Goal: Information Seeking & Learning: Learn about a topic

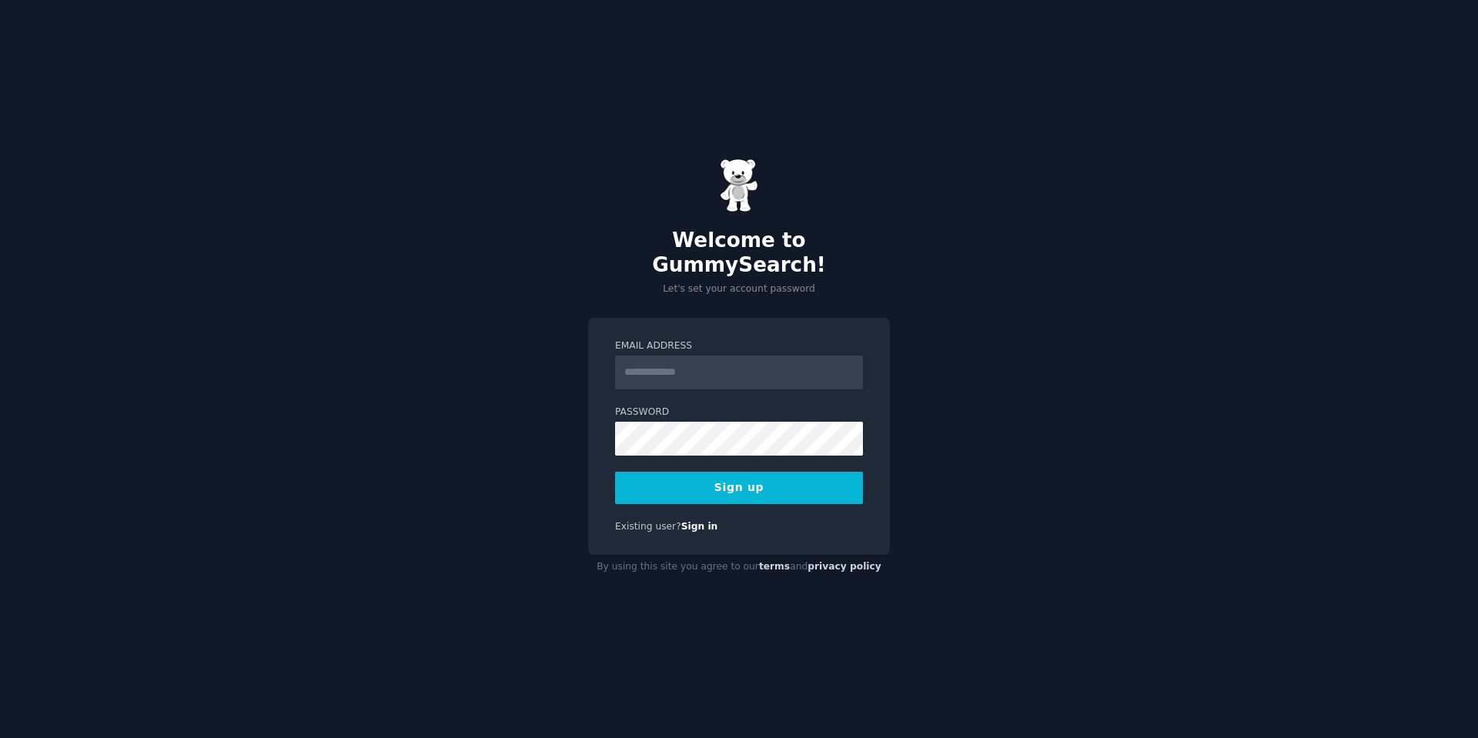
click at [721, 360] on input "Email Address" at bounding box center [739, 373] width 248 height 34
type input "**********"
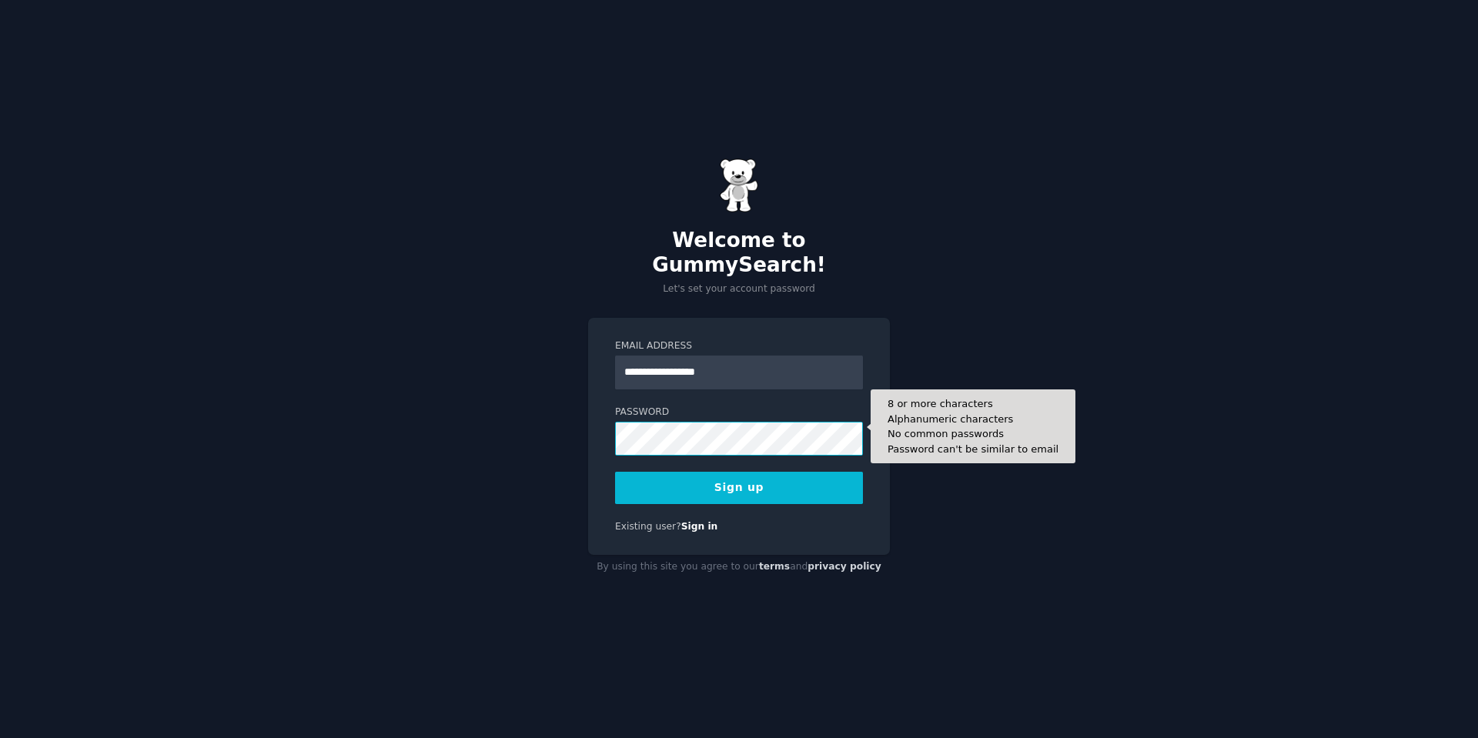
click at [615, 472] on button "Sign up" at bounding box center [739, 488] width 248 height 32
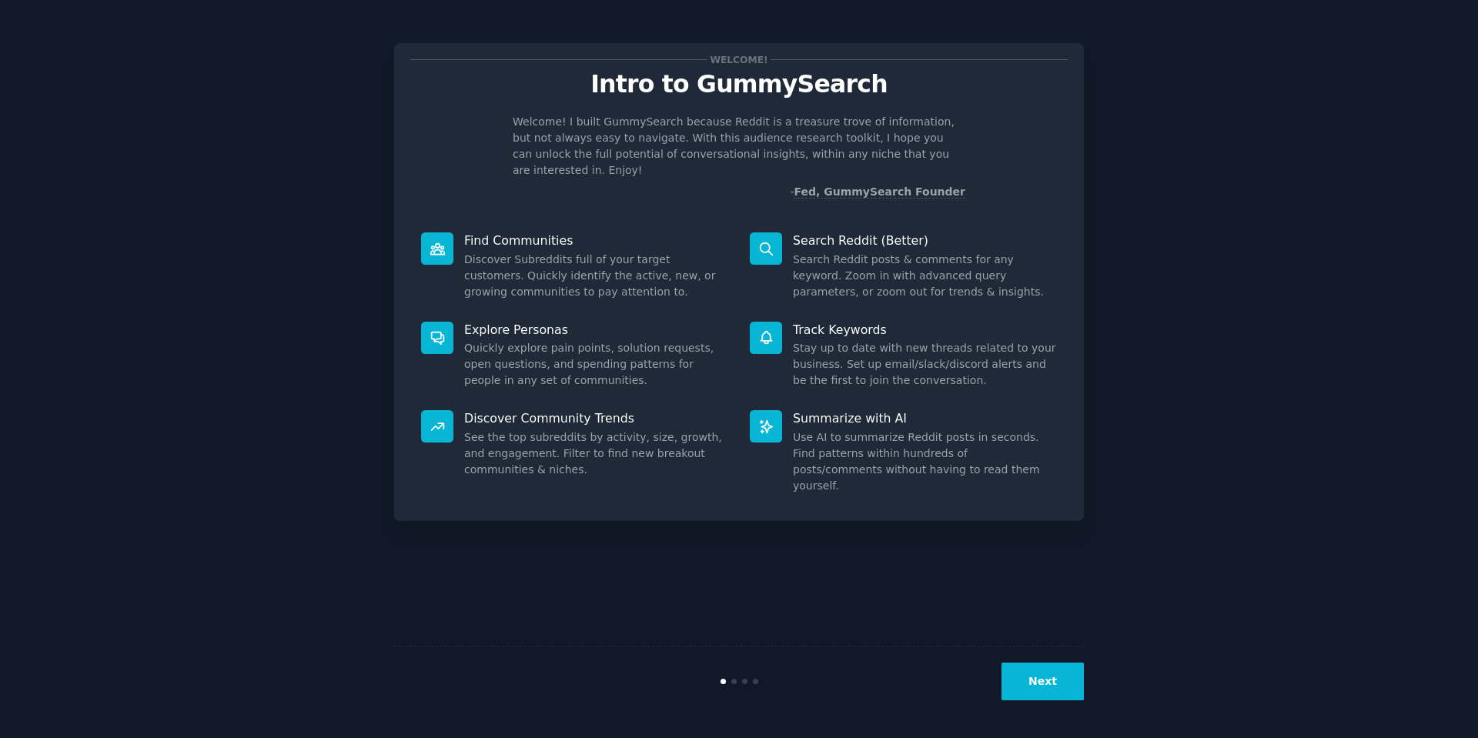
click at [1084, 690] on div "Welcome! Intro to GummySearch Welcome! I built GummySearch because Reddit is a …" at bounding box center [739, 369] width 1435 height 695
click at [1044, 696] on button "Next" at bounding box center [1042, 682] width 82 height 38
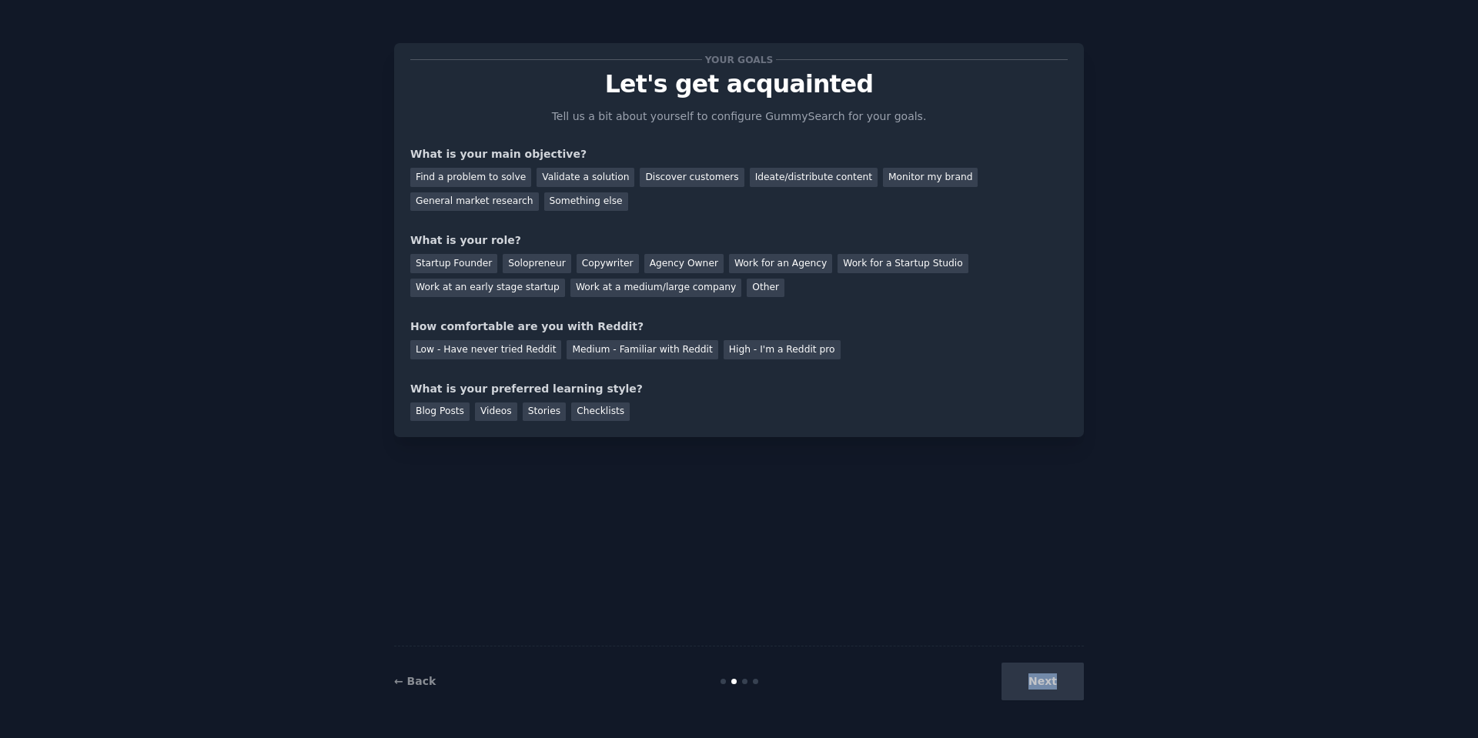
click at [1044, 696] on div "Next" at bounding box center [969, 682] width 230 height 38
click at [1057, 689] on div "Next" at bounding box center [969, 682] width 230 height 38
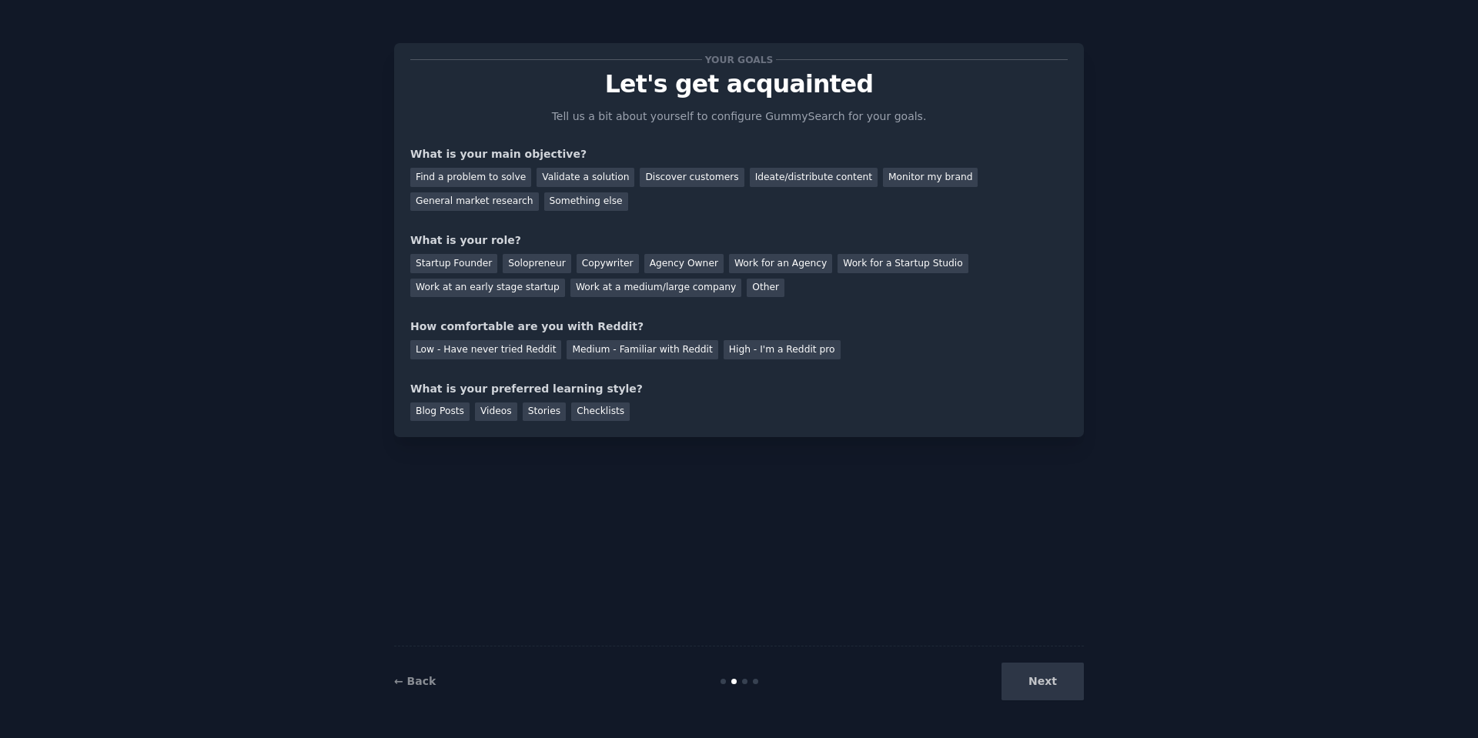
click at [1057, 689] on div "Next" at bounding box center [969, 682] width 230 height 38
click at [1056, 693] on div "Next" at bounding box center [969, 682] width 230 height 38
click at [966, 363] on div "Your goals Let's get acquainted Tell us a bit about yourself to configure Gummy…" at bounding box center [738, 240] width 657 height 362
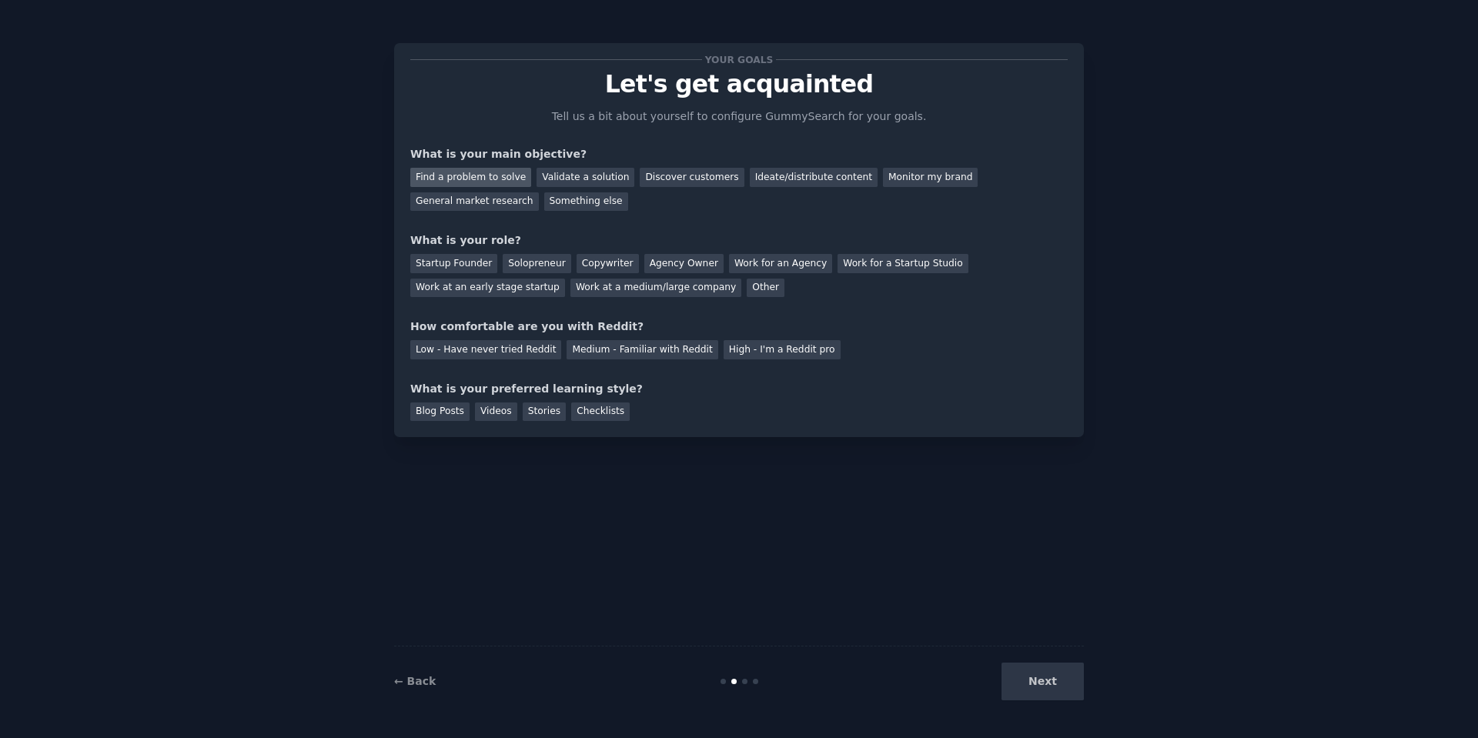
click at [493, 179] on div "Find a problem to solve" at bounding box center [470, 177] width 121 height 19
click at [503, 259] on div "Solopreneur" at bounding box center [537, 263] width 68 height 19
click at [474, 260] on div "Startup Founder" at bounding box center [453, 263] width 87 height 19
click at [510, 266] on div "Solopreneur" at bounding box center [537, 263] width 68 height 19
click at [529, 357] on div "Low - Have never tried Reddit" at bounding box center [485, 349] width 151 height 19
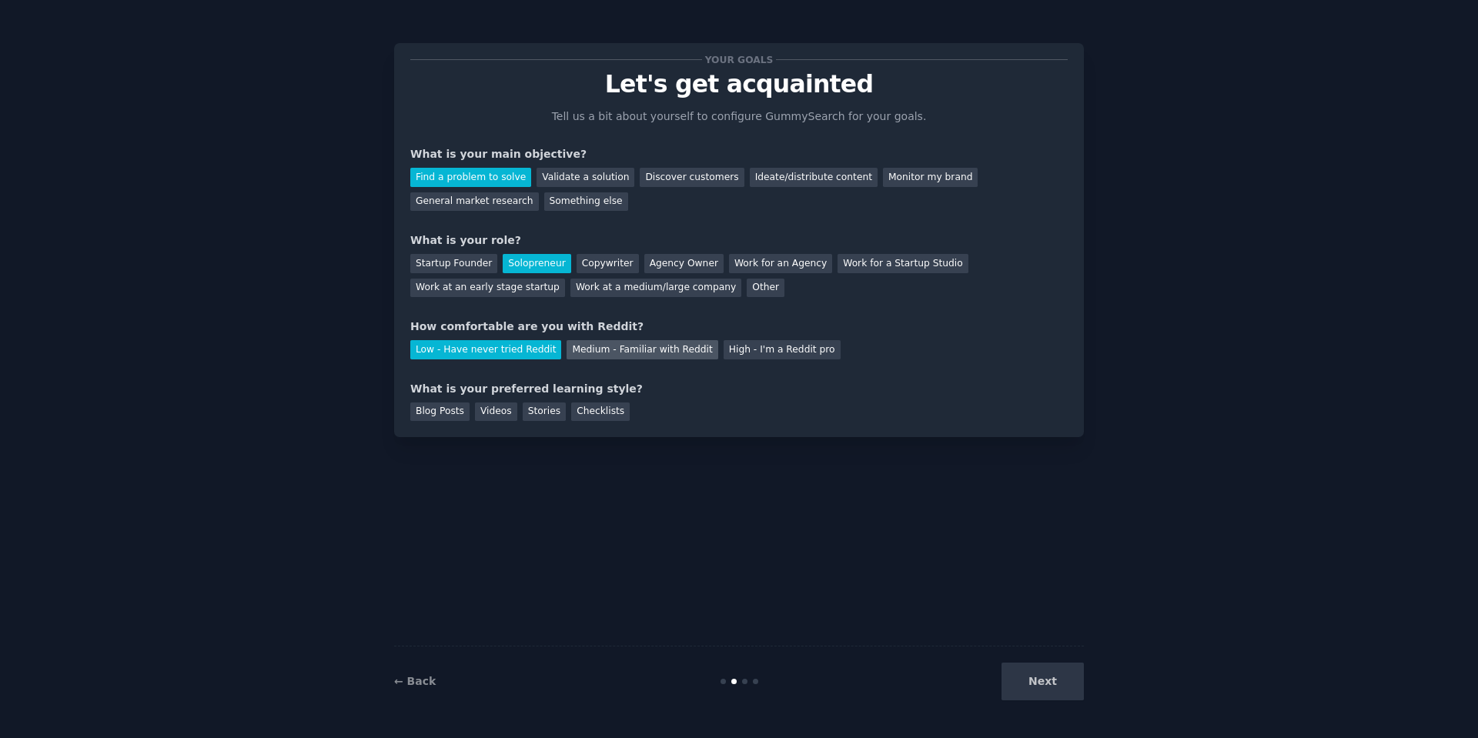
click at [583, 347] on div "Medium - Familiar with Reddit" at bounding box center [641, 349] width 151 height 19
click at [446, 415] on div "Blog Posts" at bounding box center [439, 412] width 59 height 19
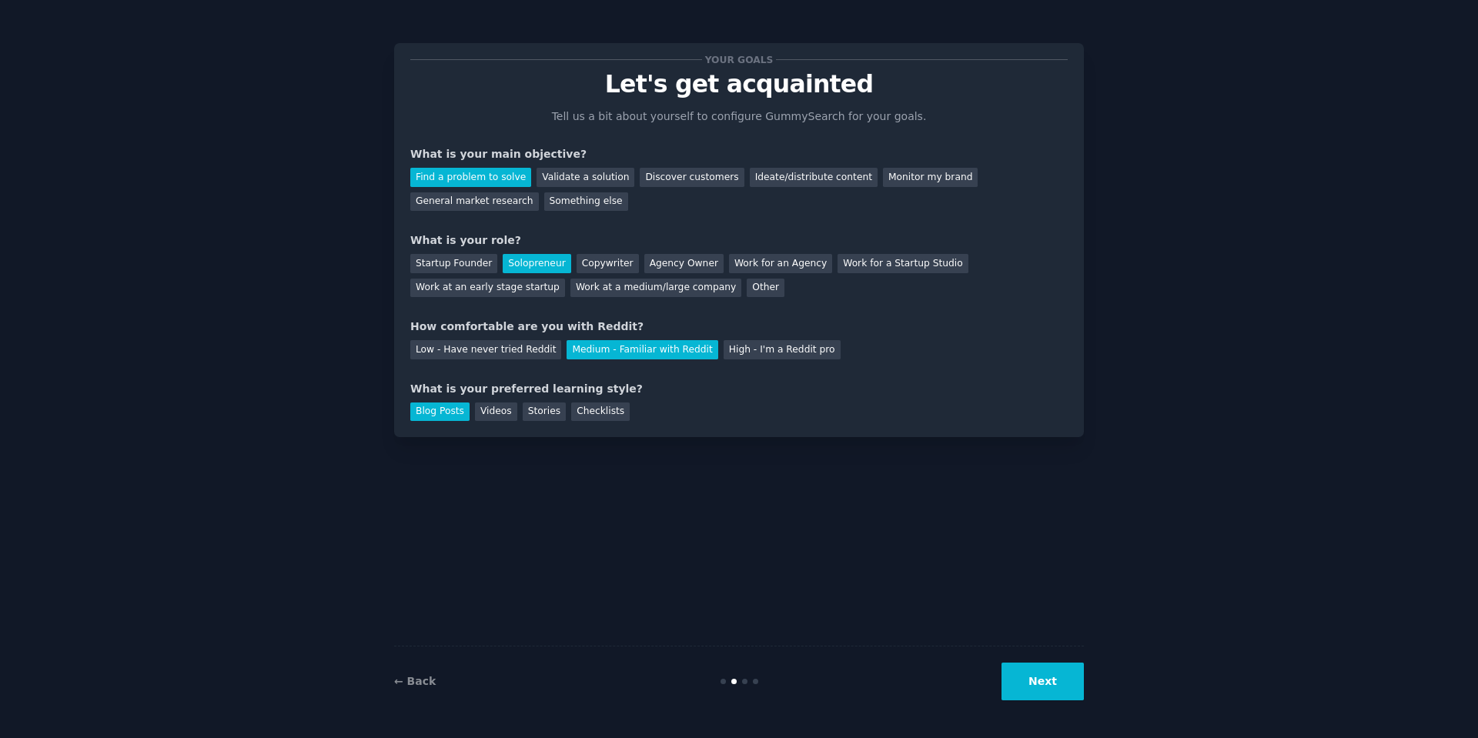
click at [1036, 671] on button "Next" at bounding box center [1042, 682] width 82 height 38
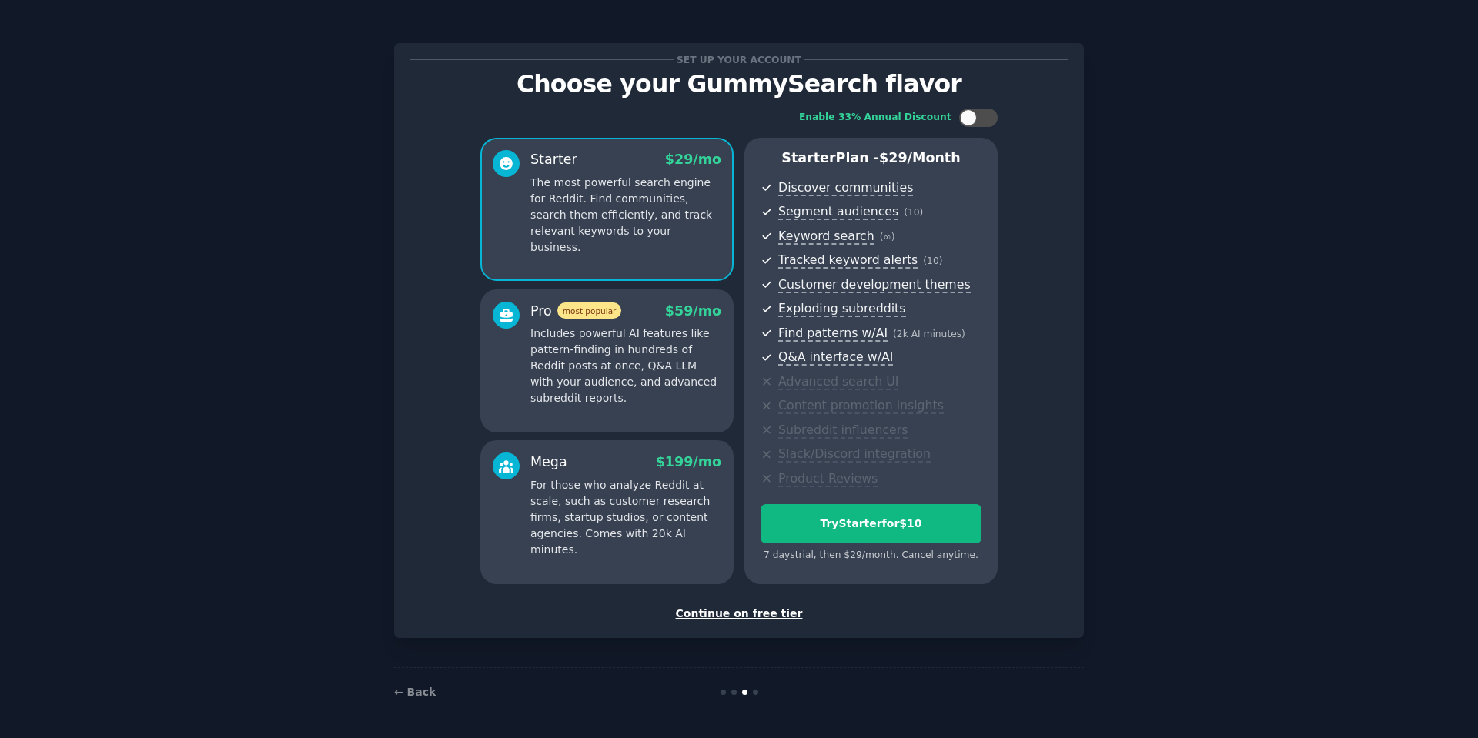
click at [759, 617] on div "Continue on free tier" at bounding box center [738, 614] width 657 height 16
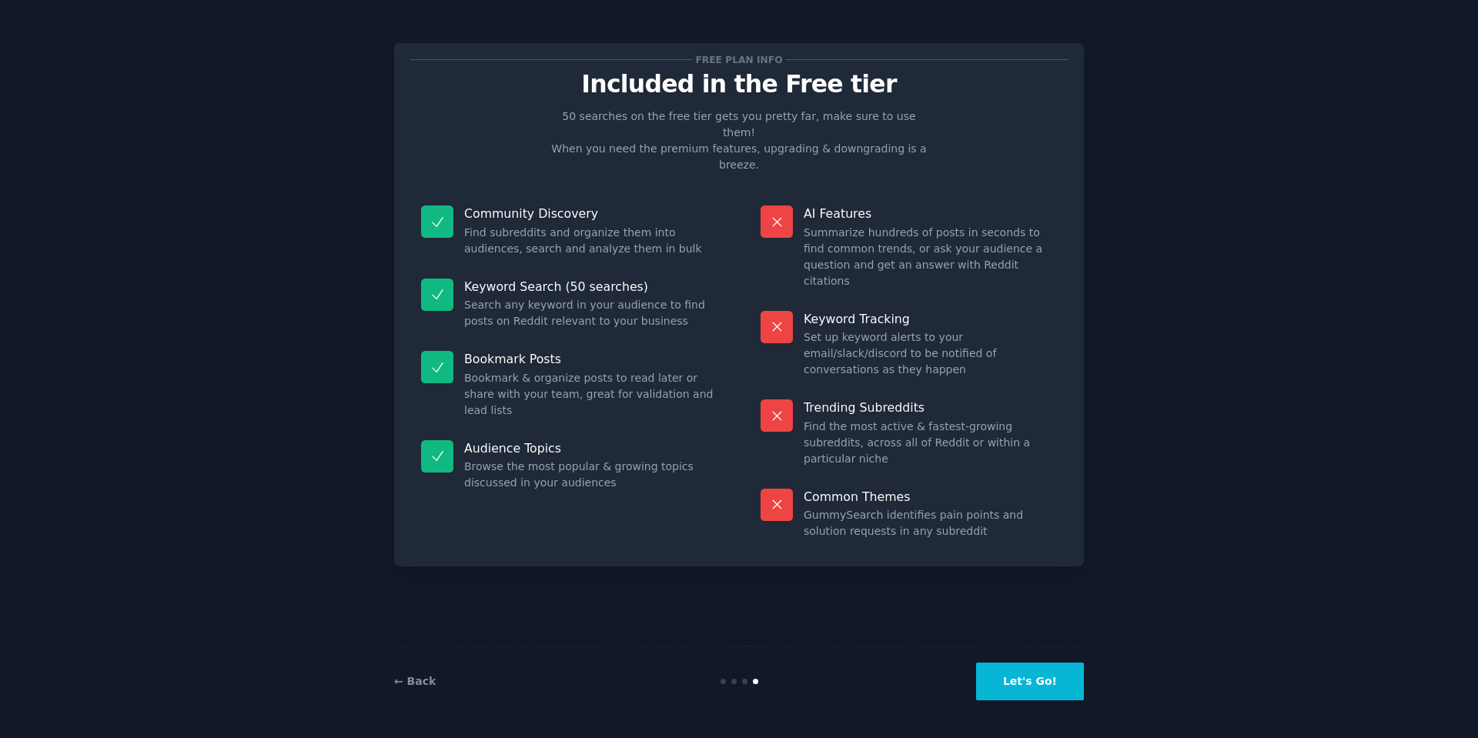
click at [974, 660] on div "← Back Let's Go!" at bounding box center [739, 681] width 690 height 71
click at [991, 678] on button "Let's Go!" at bounding box center [1030, 682] width 108 height 38
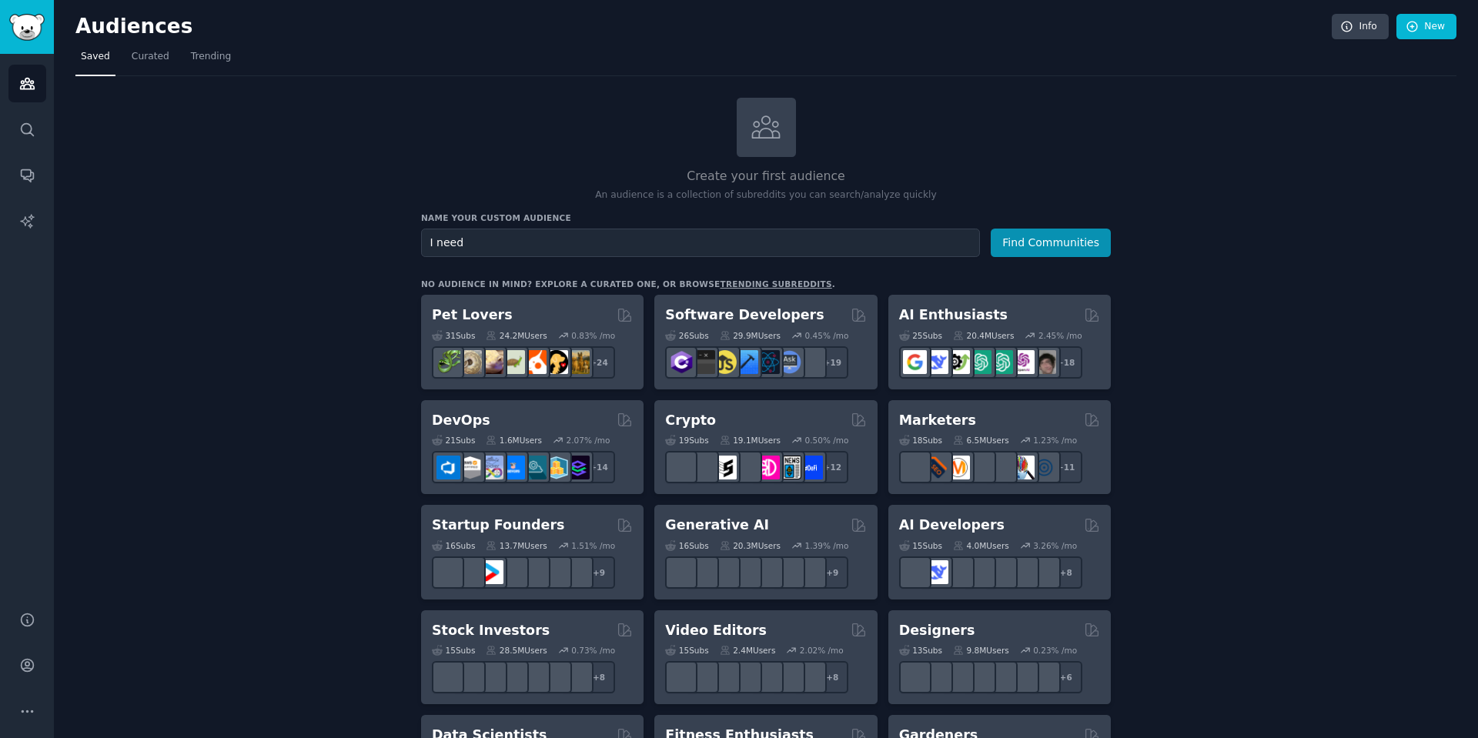
click at [991, 229] on button "Find Communities" at bounding box center [1051, 243] width 120 height 28
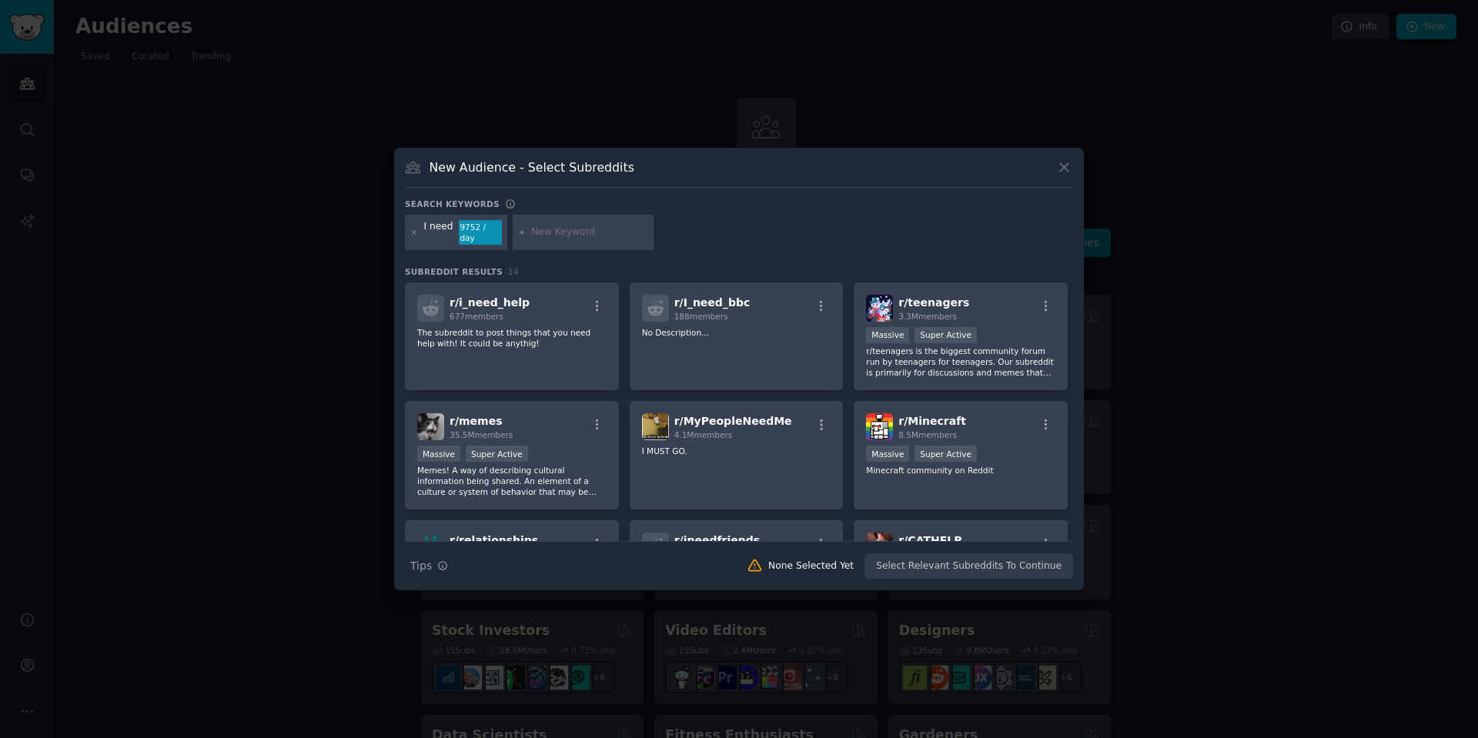
click at [1060, 172] on icon at bounding box center [1064, 168] width 8 height 8
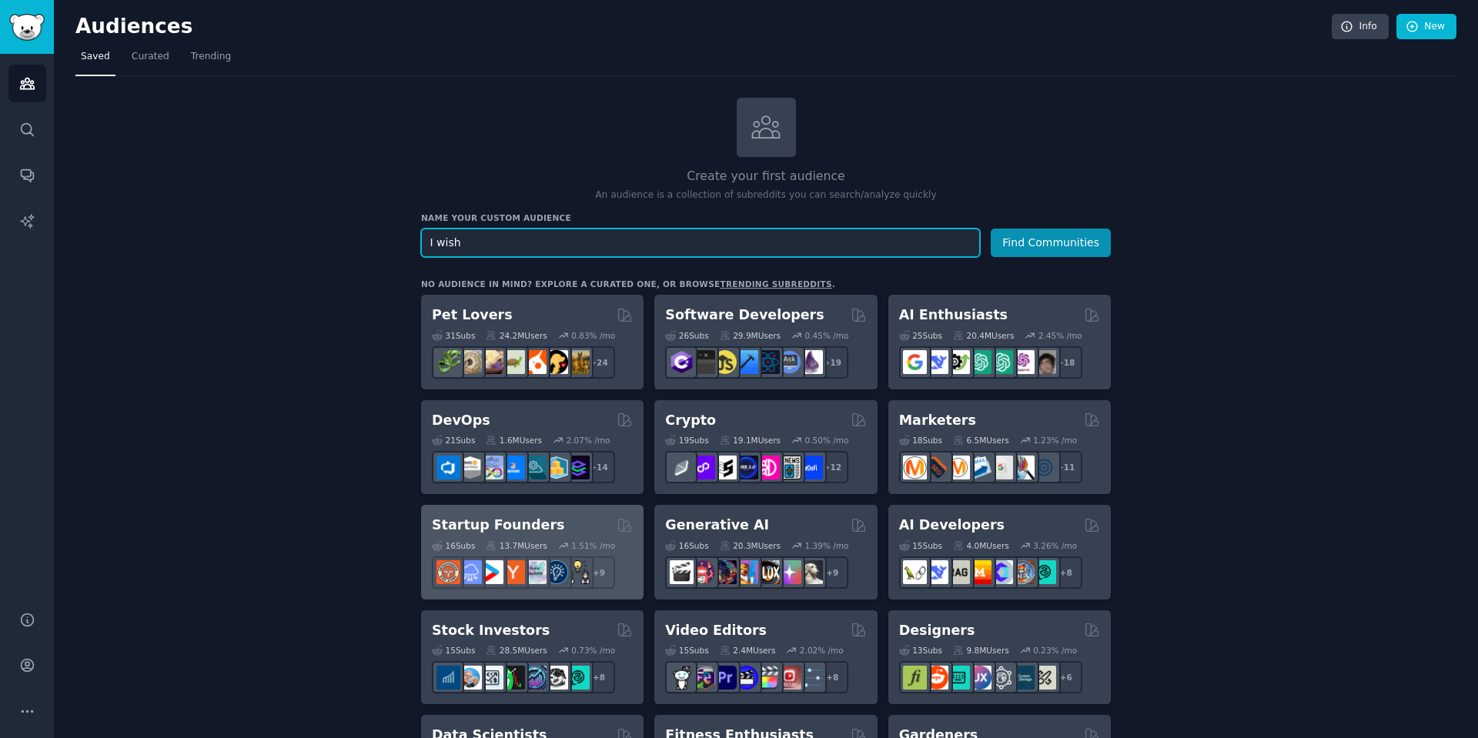
type input "I wish"
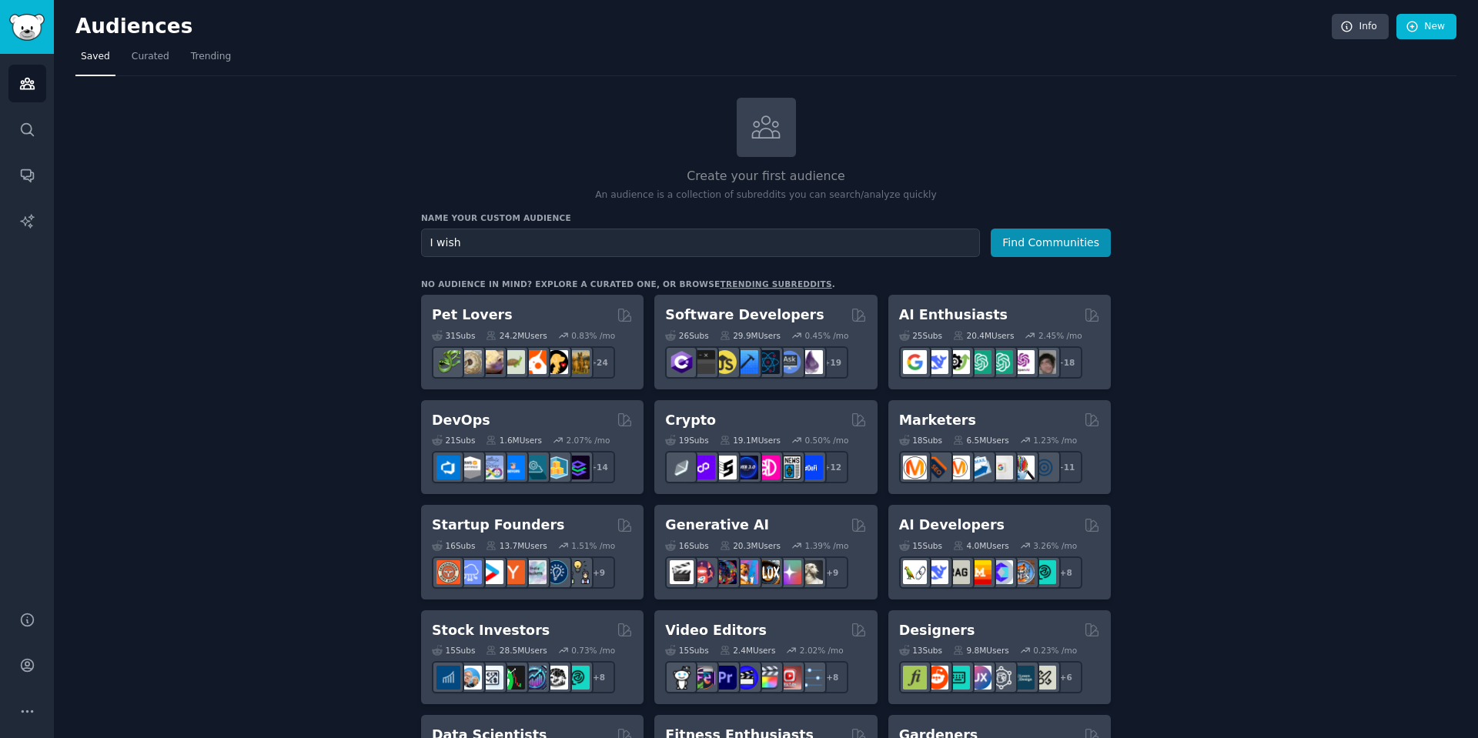
drag, startPoint x: 569, startPoint y: 519, endPoint x: 358, endPoint y: 514, distance: 210.9
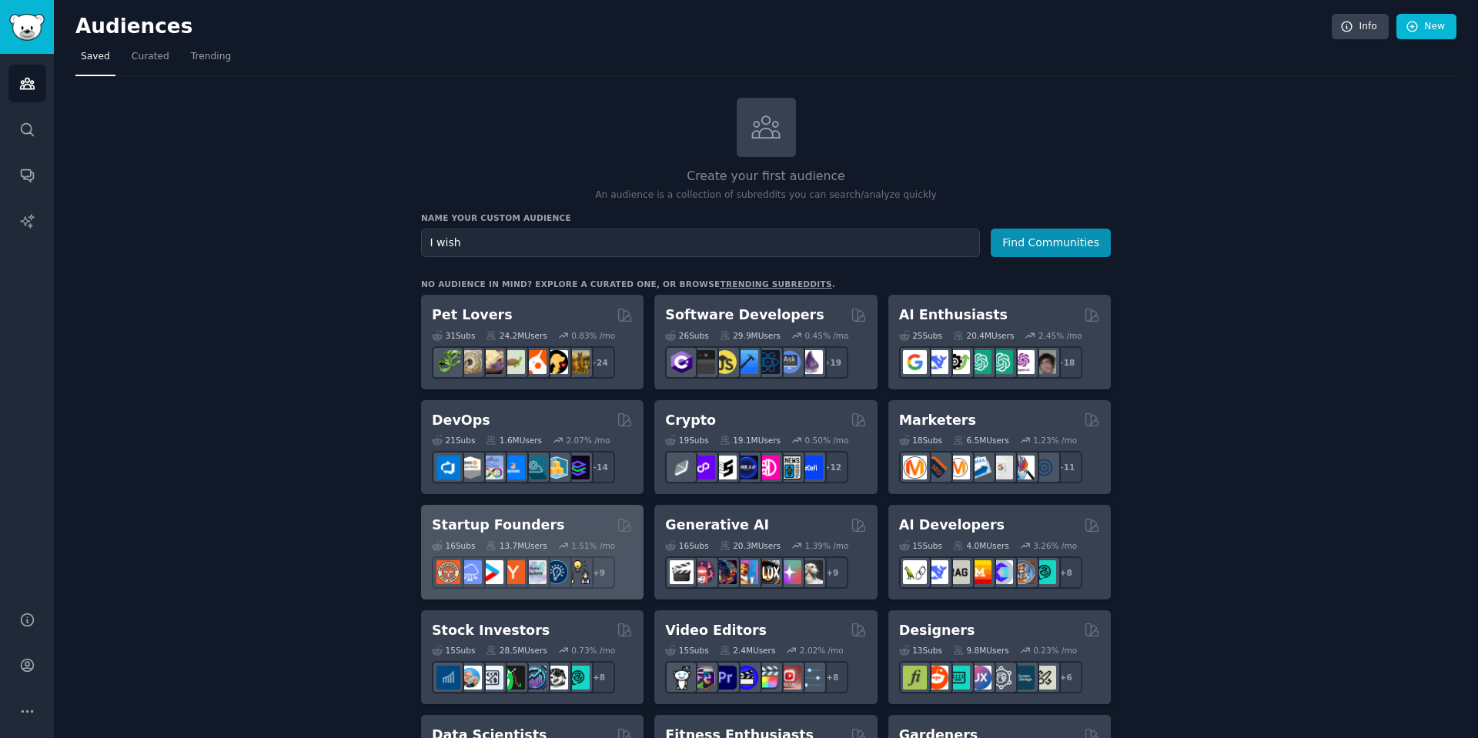
click at [543, 523] on div "Startup Founders" at bounding box center [532, 525] width 201 height 19
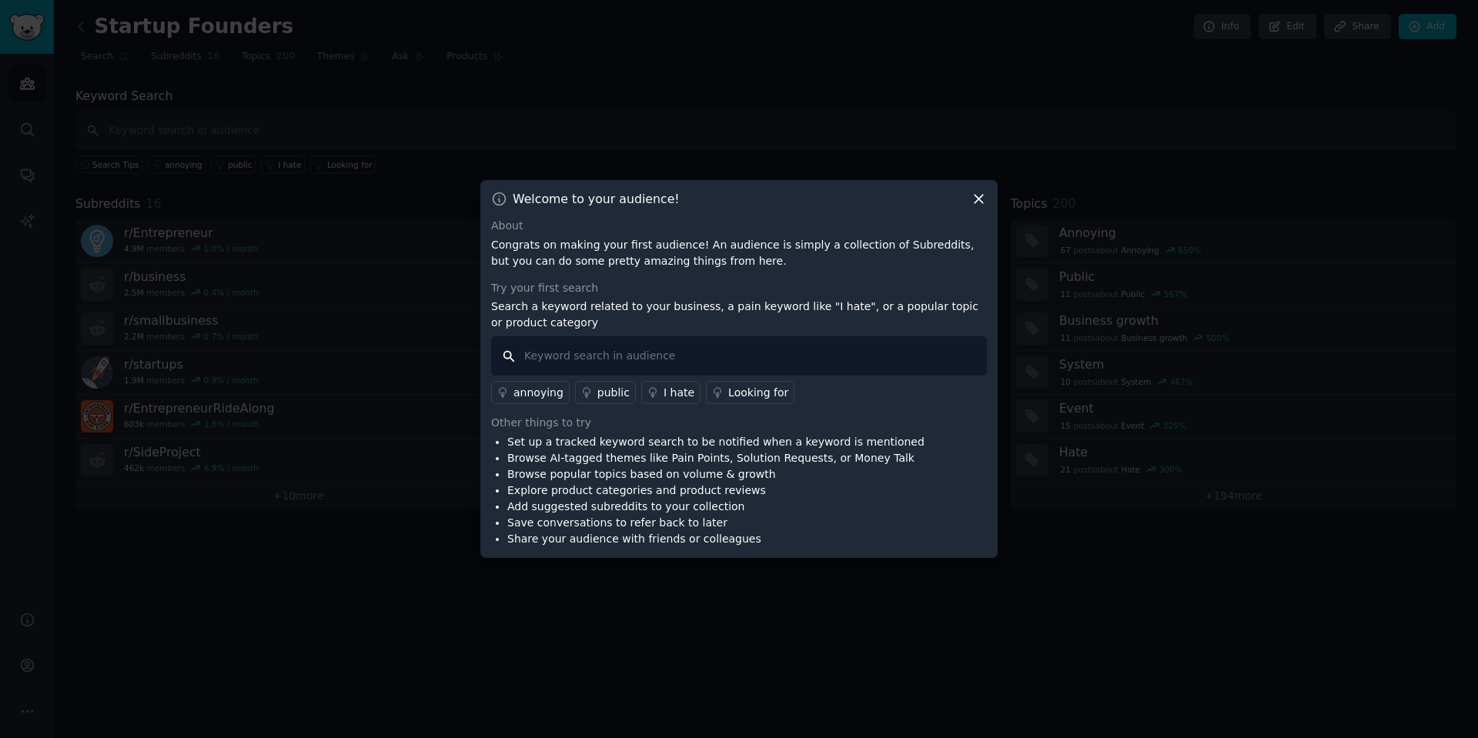
click at [576, 361] on input "text" at bounding box center [739, 355] width 496 height 39
type input "n"
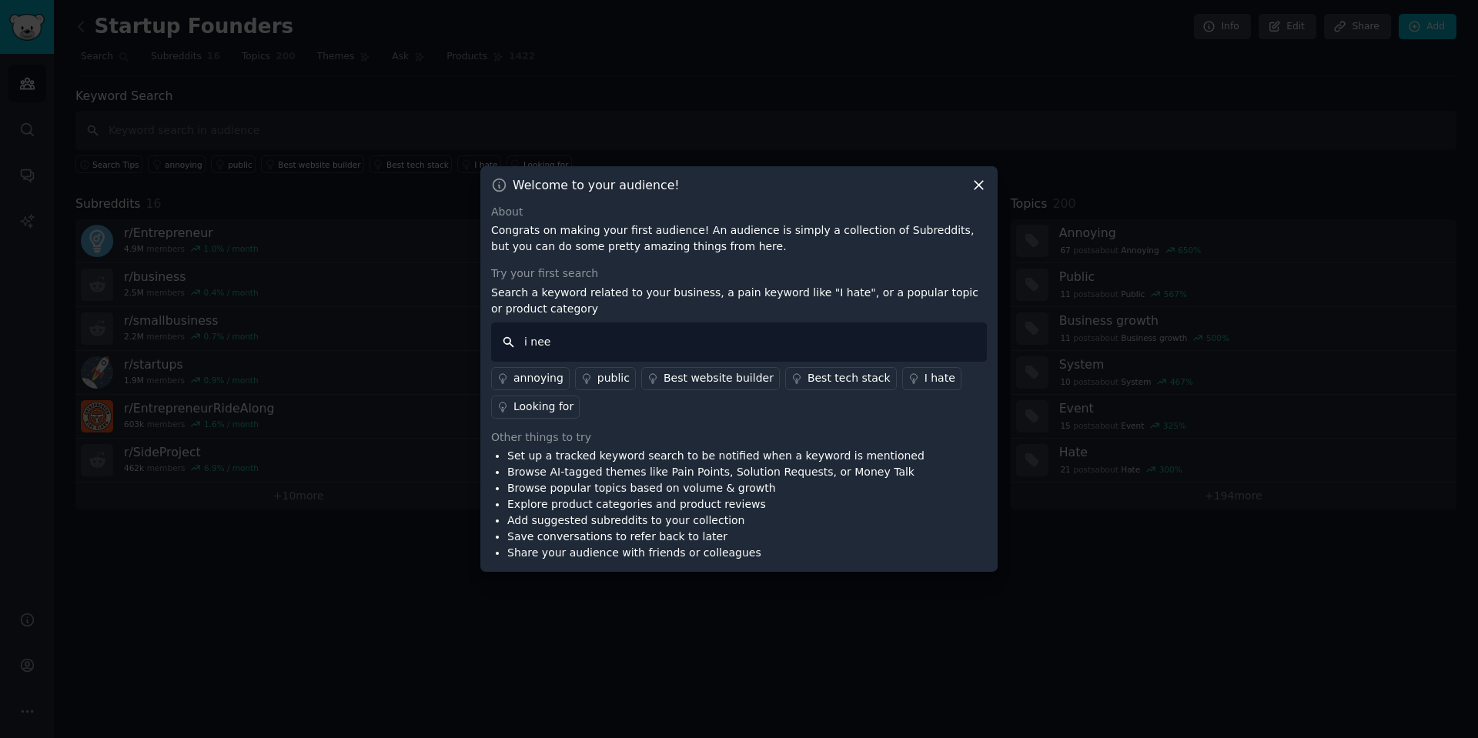
type input "i need"
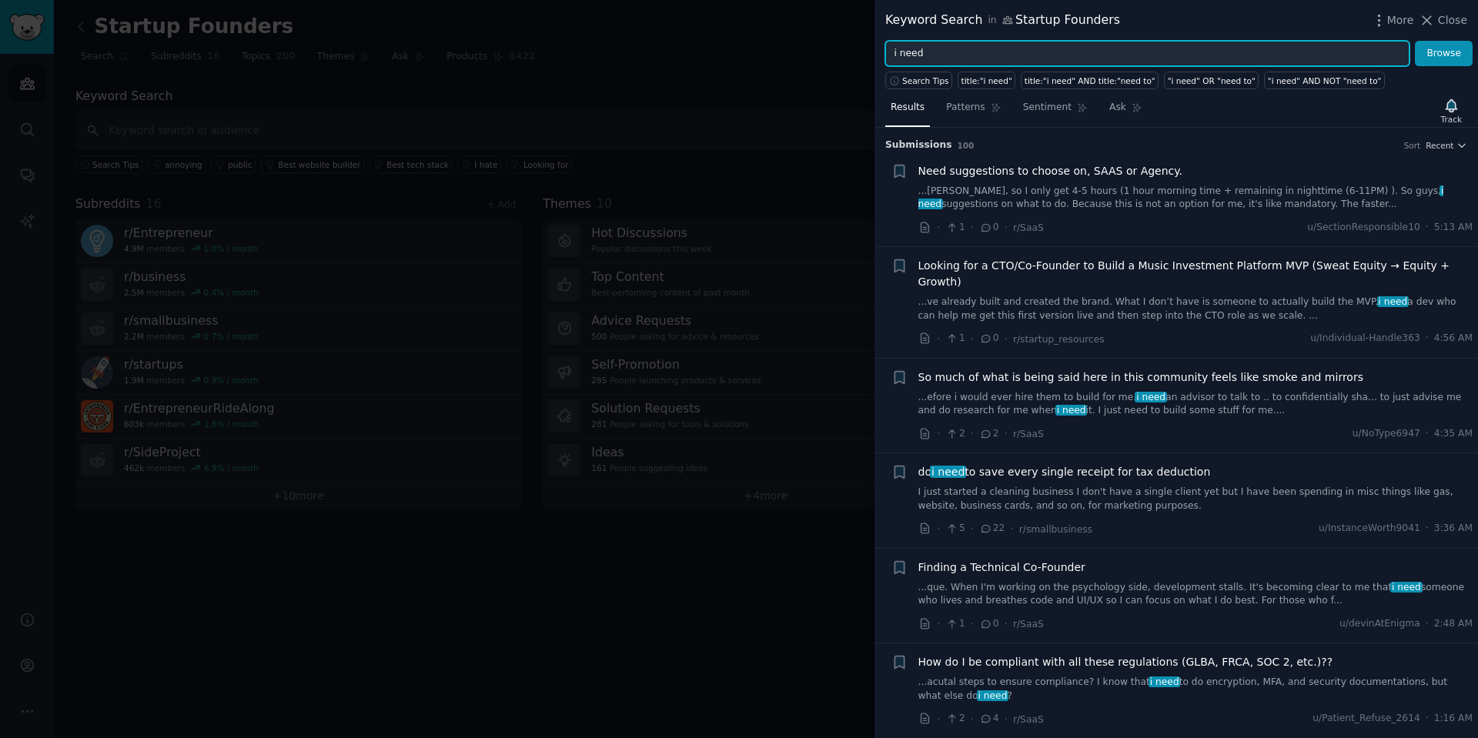
click at [915, 49] on input "i need" at bounding box center [1147, 54] width 524 height 26
type input "i wish"
click at [1415, 41] on button "Browse" at bounding box center [1444, 54] width 58 height 26
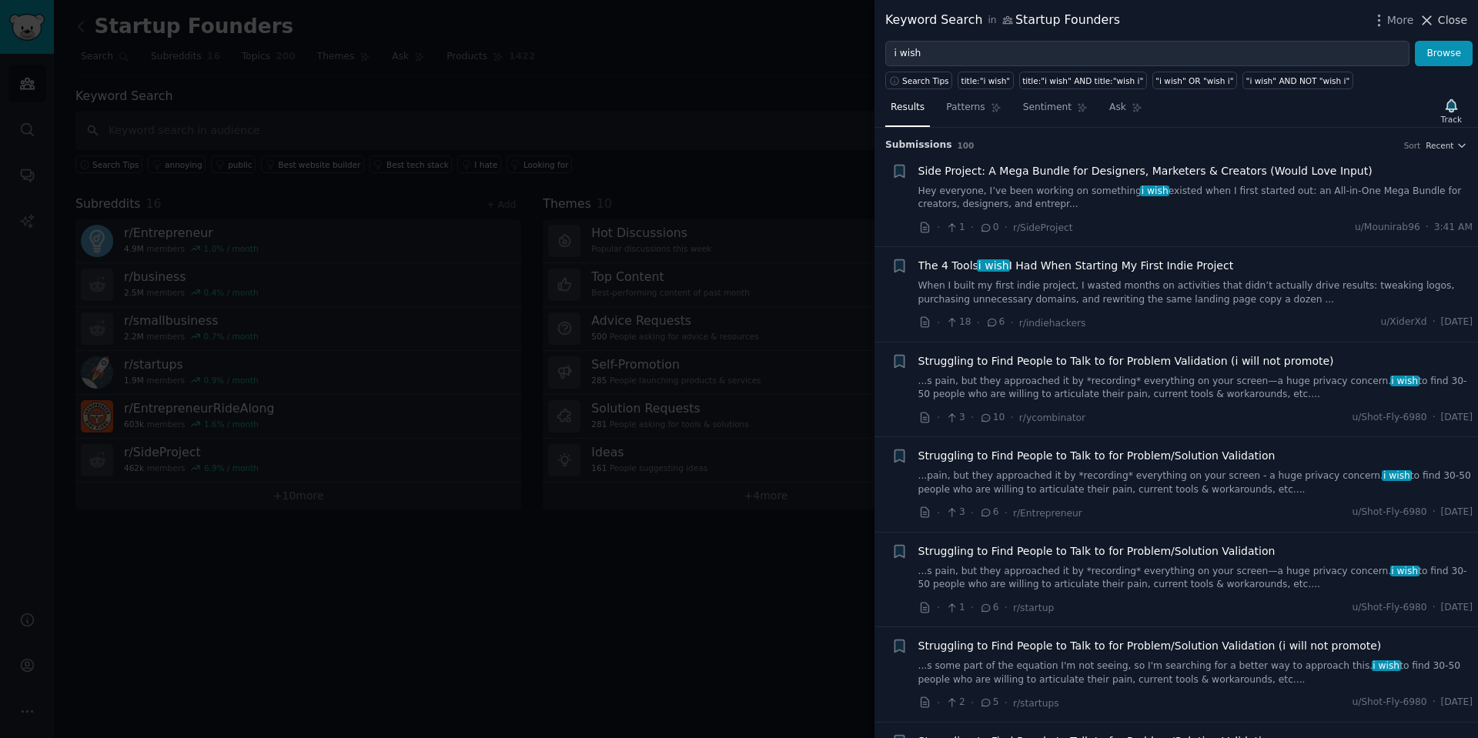
click at [1439, 20] on button "Close" at bounding box center [1443, 20] width 48 height 16
click at [803, 145] on input "text" at bounding box center [765, 130] width 1381 height 39
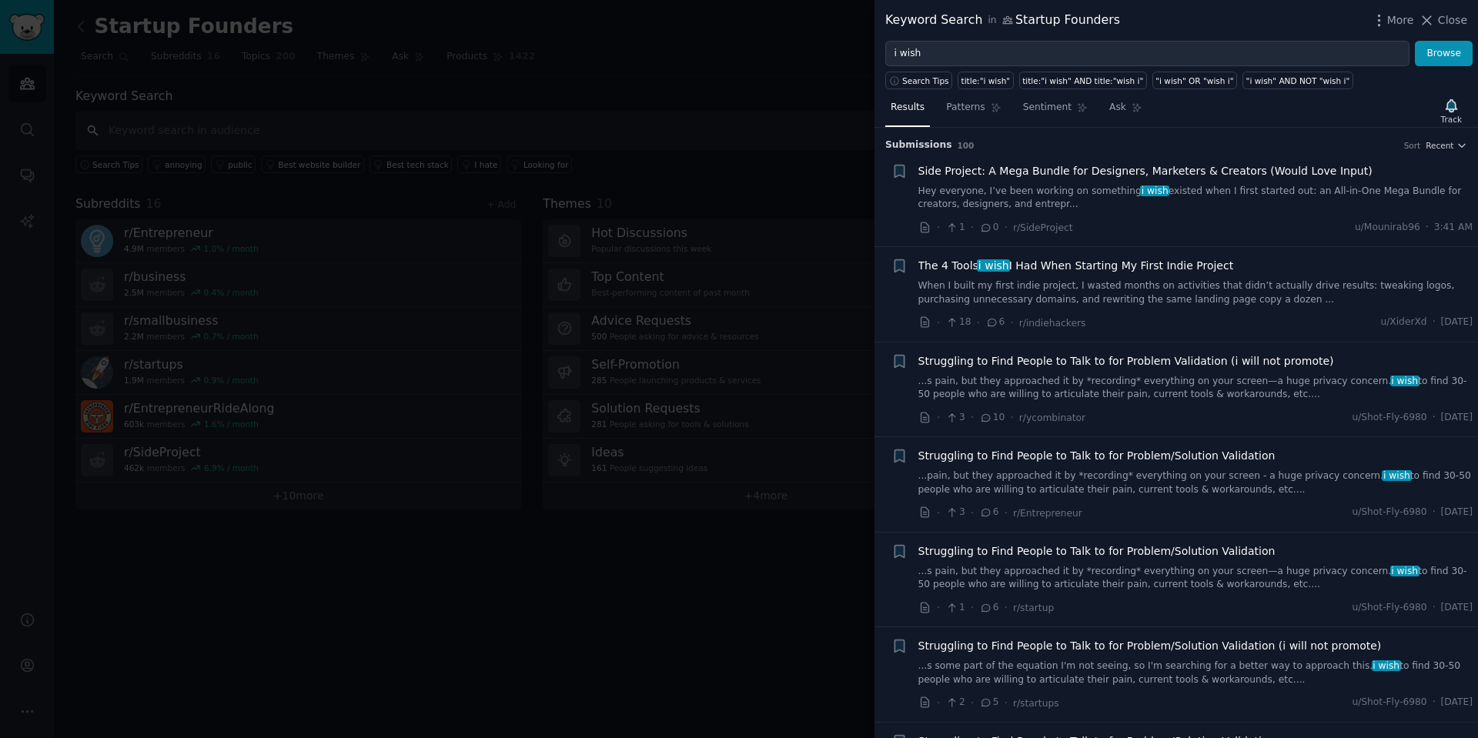
click at [803, 145] on input "text" at bounding box center [765, 130] width 1381 height 39
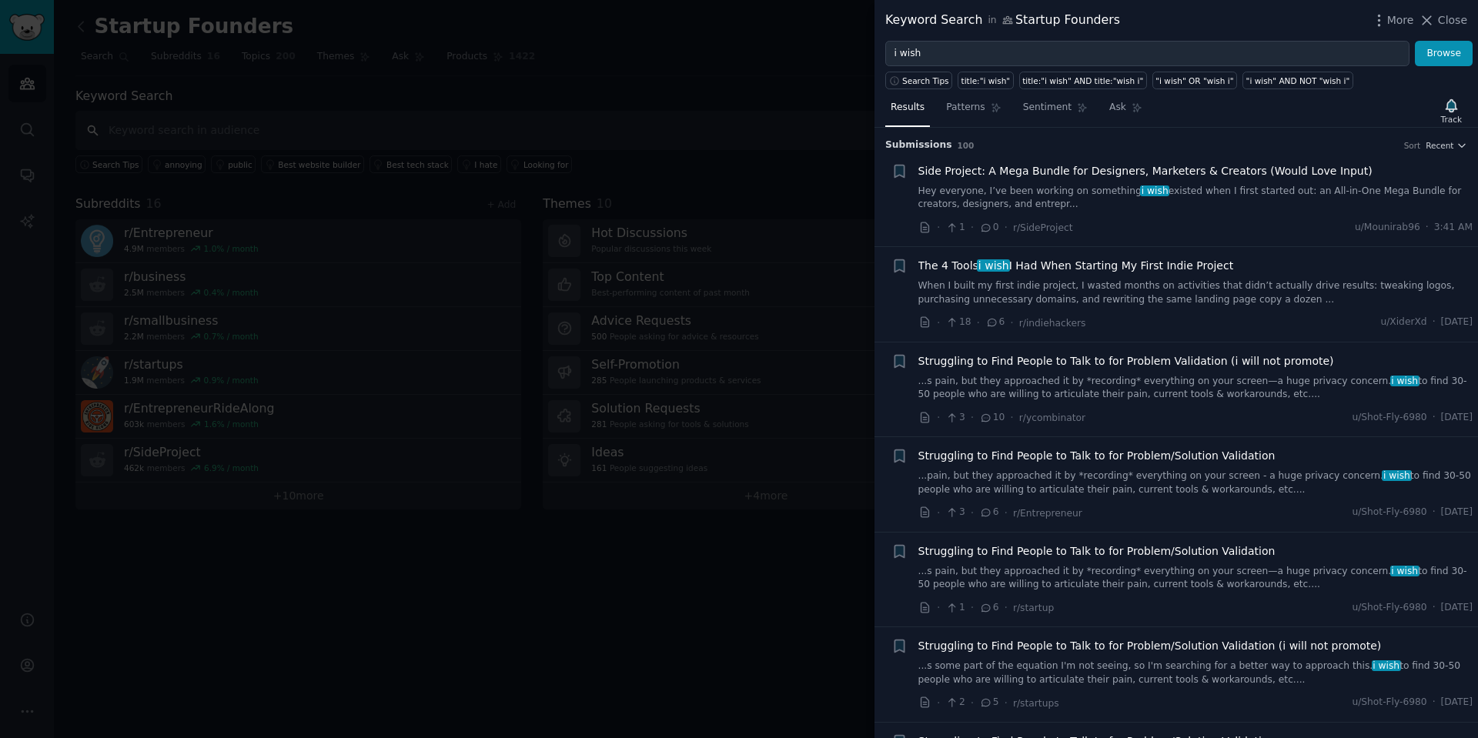
click at [803, 145] on input "text" at bounding box center [765, 130] width 1381 height 39
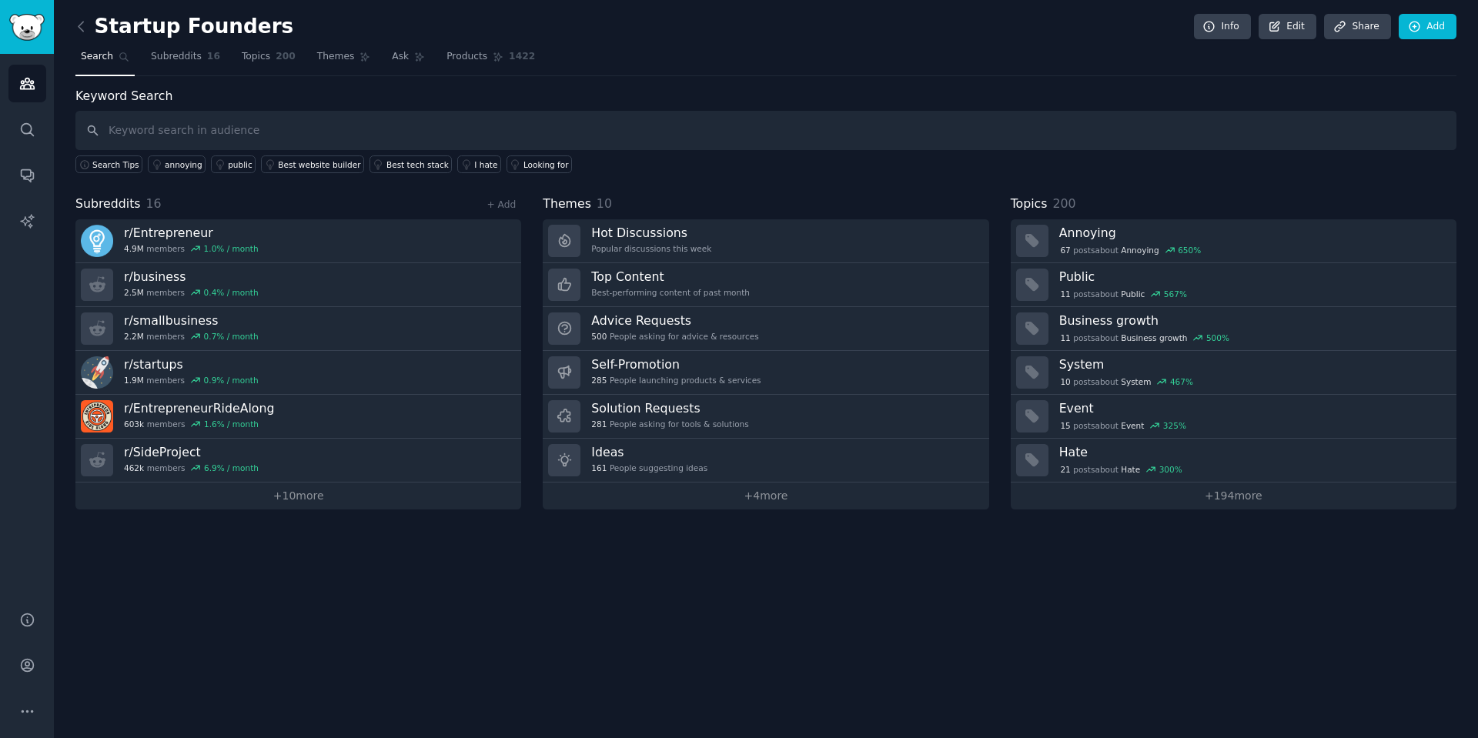
click at [74, 22] on div "Startup Founders Info Edit Share Add Search Subreddits 16 Topics 200 Themes Ask…" at bounding box center [766, 369] width 1424 height 738
click at [83, 31] on icon at bounding box center [81, 26] width 16 height 16
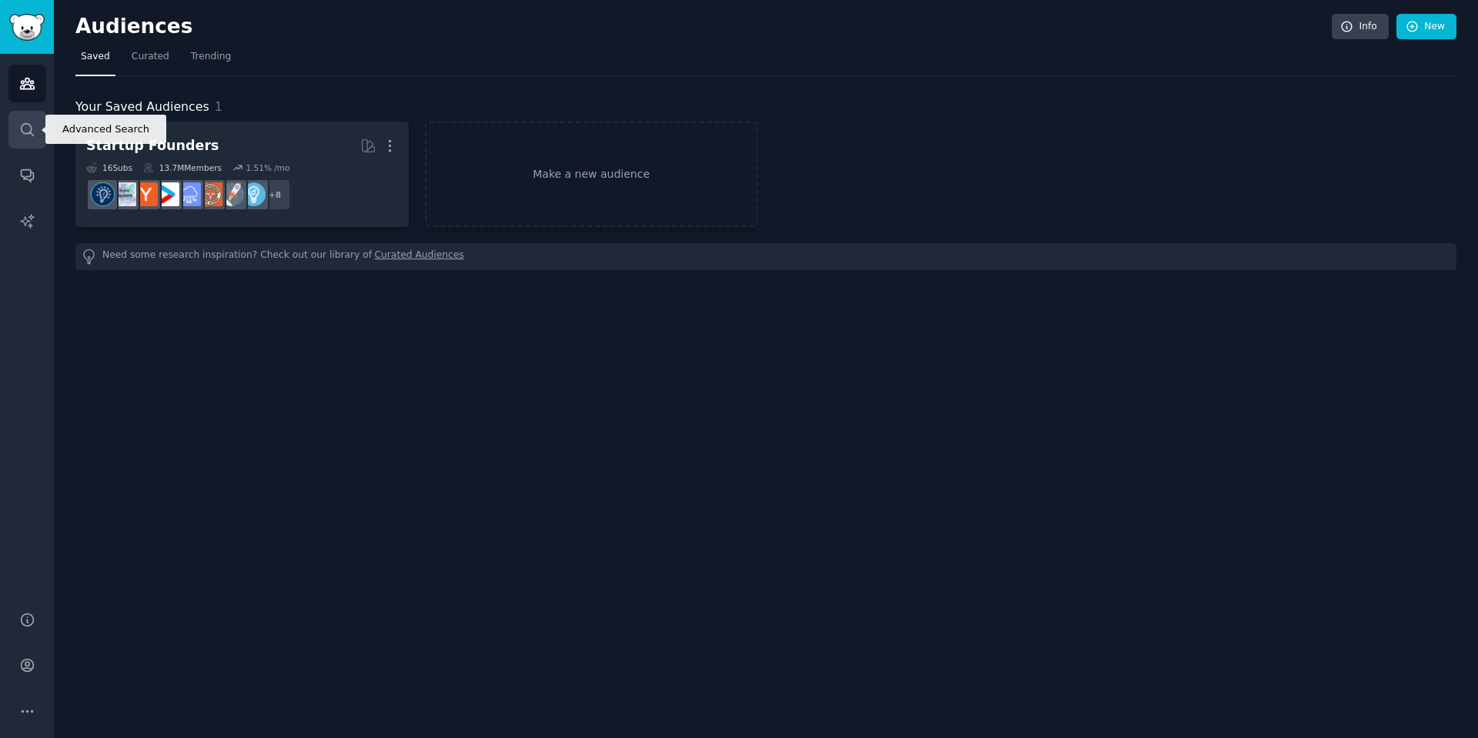
click at [18, 122] on link "Search" at bounding box center [27, 130] width 38 height 38
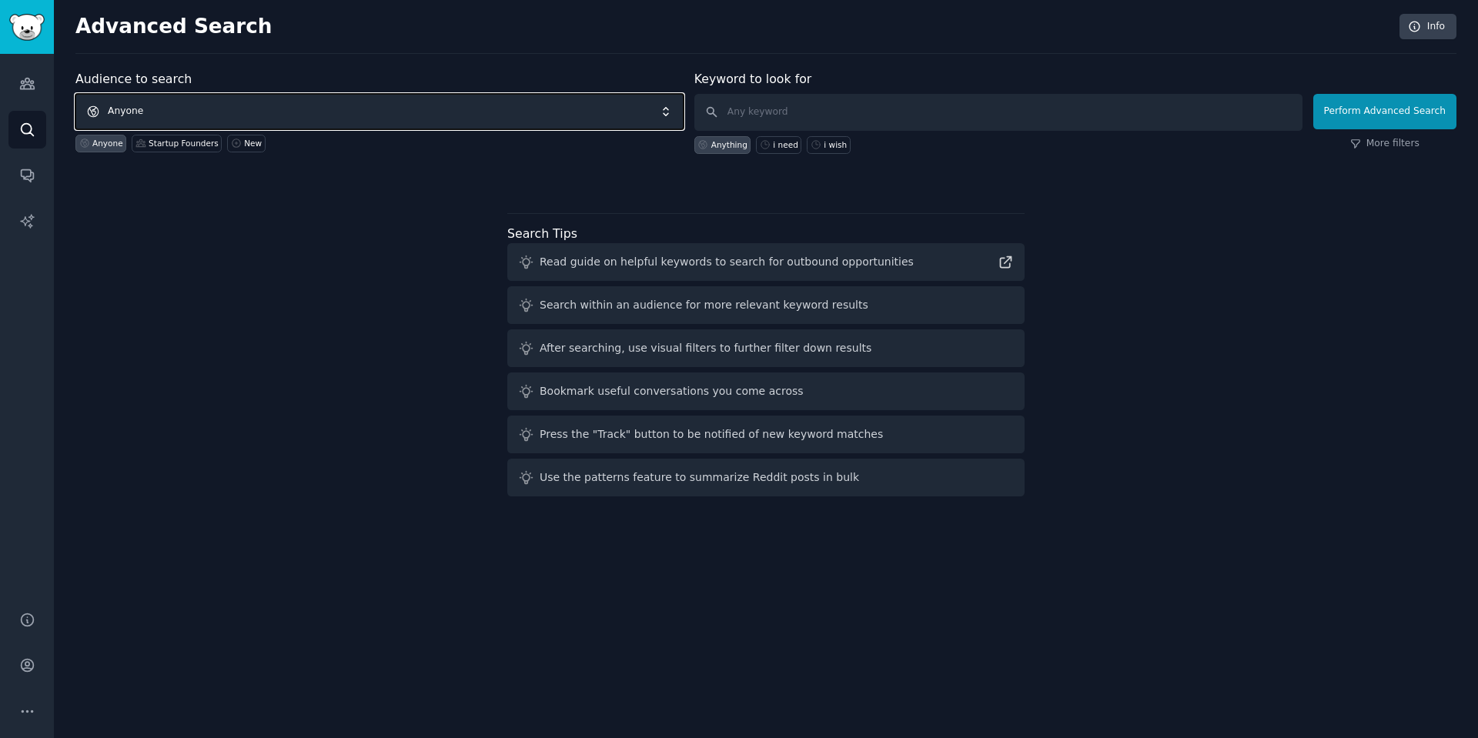
click at [166, 115] on span "Anyone" at bounding box center [379, 111] width 608 height 35
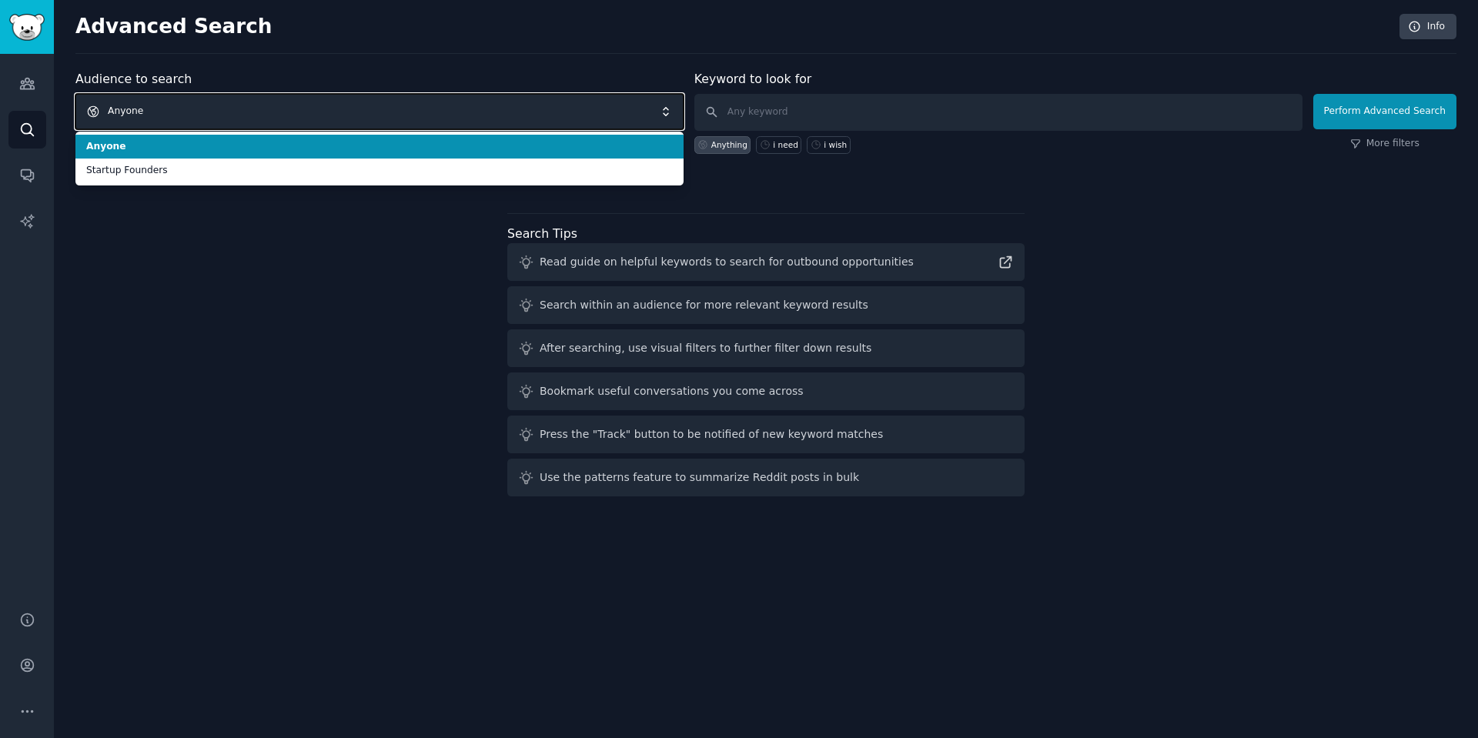
click at [487, 123] on span "Anyone" at bounding box center [379, 111] width 608 height 35
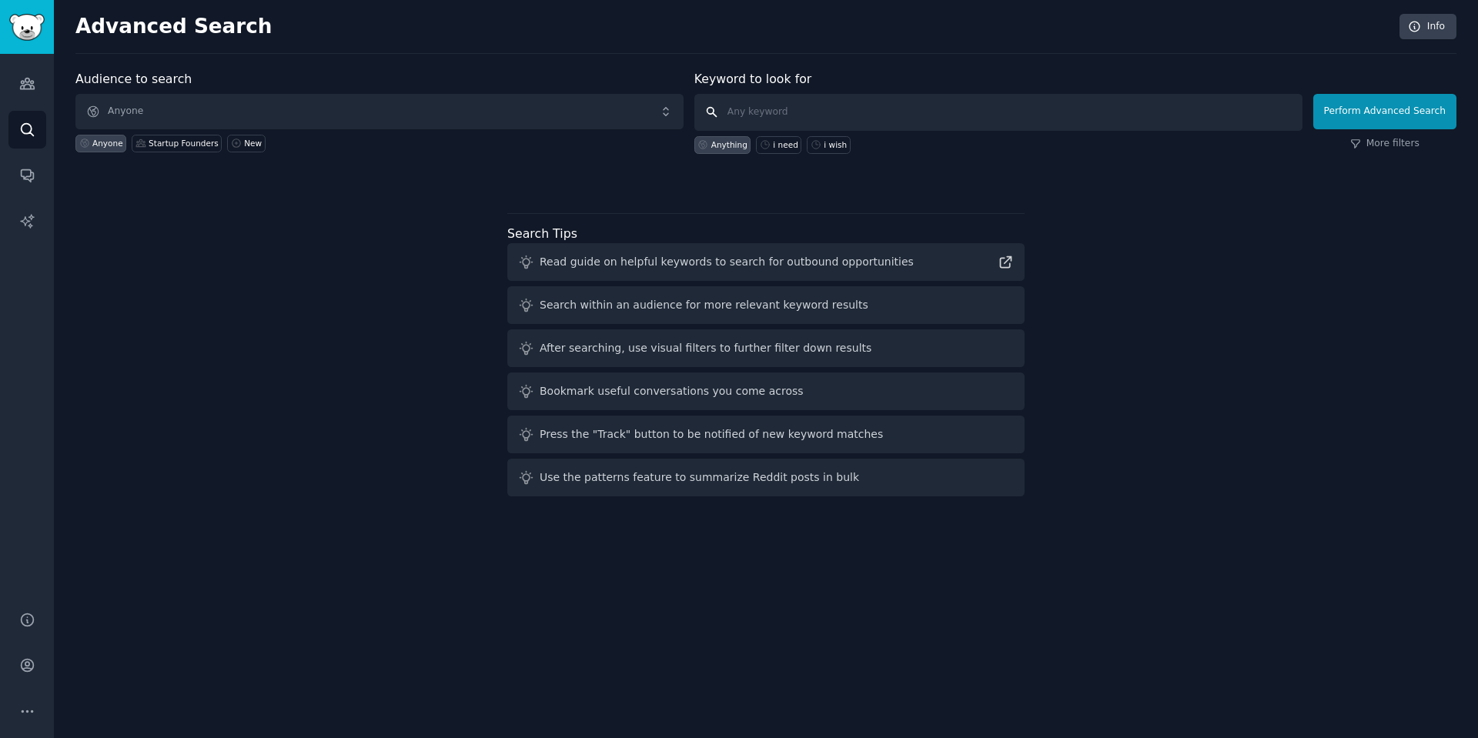
click at [770, 121] on input "text" at bounding box center [998, 112] width 608 height 37
type input "I wish"
click button "Perform Advanced Search" at bounding box center [1384, 111] width 143 height 35
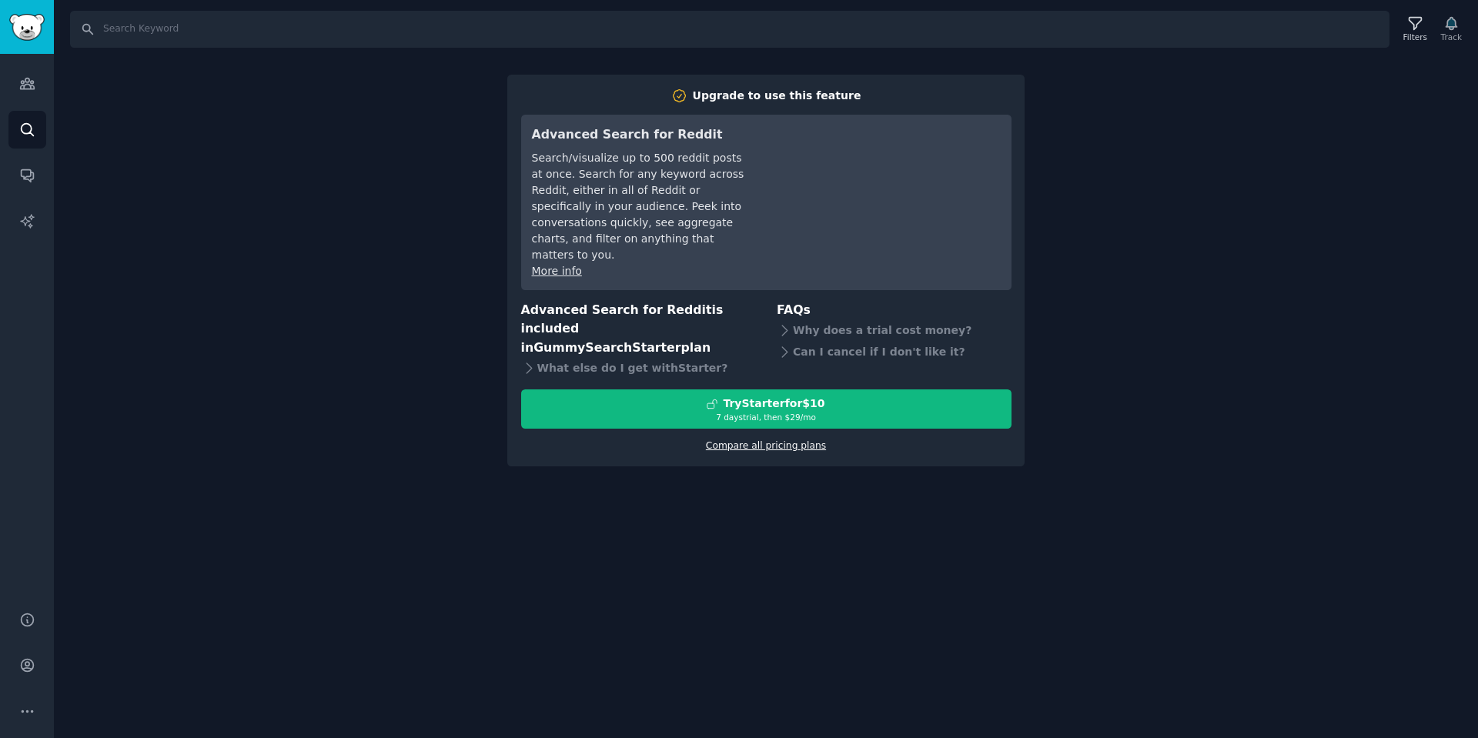
click at [745, 440] on link "Compare all pricing plans" at bounding box center [766, 445] width 120 height 11
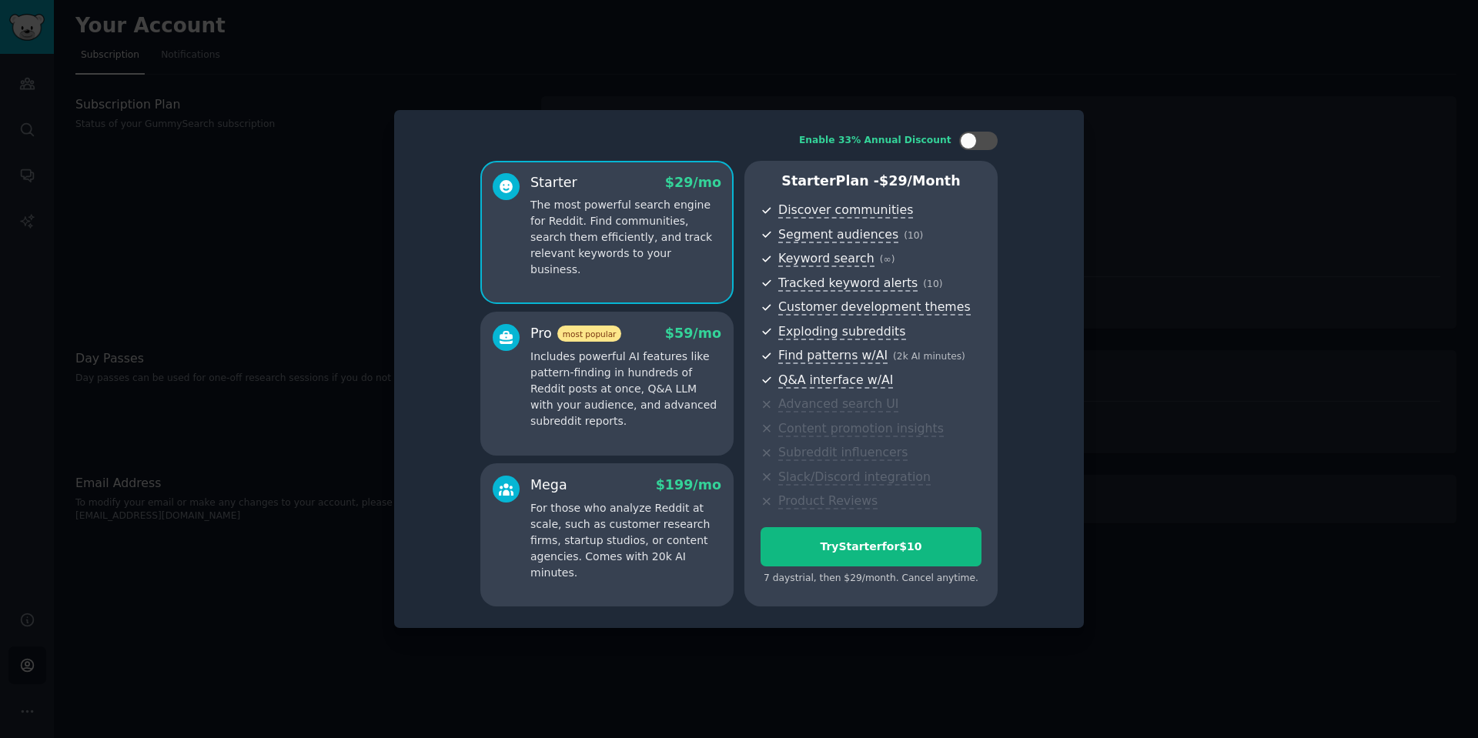
click at [1150, 244] on div at bounding box center [739, 369] width 1478 height 738
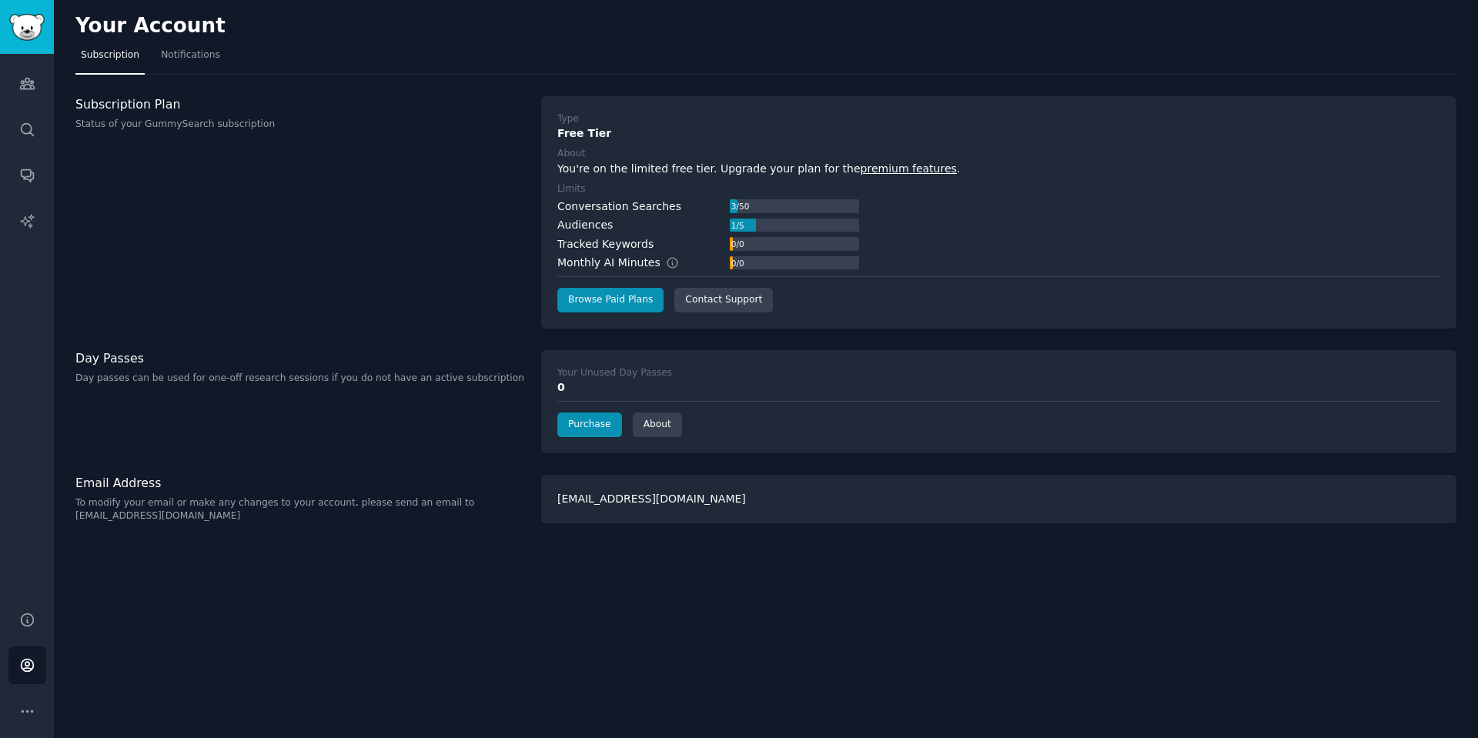
click at [1150, 244] on div "Conversation Searches 3 / 50 Audiences 1 / 5 Tracked Keywords 0 / 0 Monthly AI …" at bounding box center [998, 235] width 883 height 73
